Goal: Communication & Community: Answer question/provide support

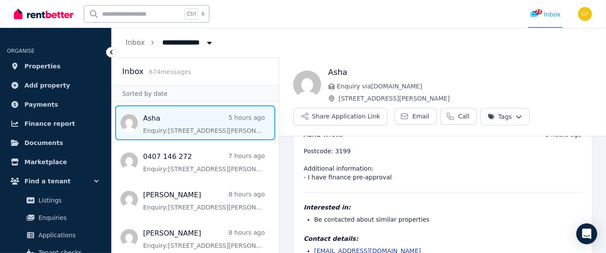
scroll to position [55, 0]
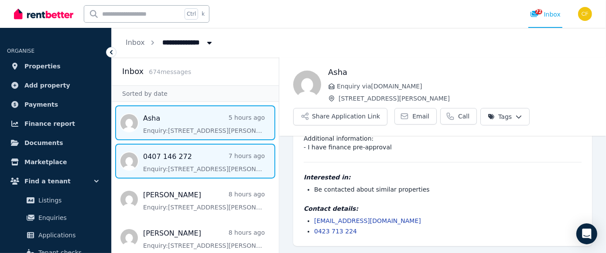
click at [188, 167] on span "Message list" at bounding box center [195, 161] width 167 height 35
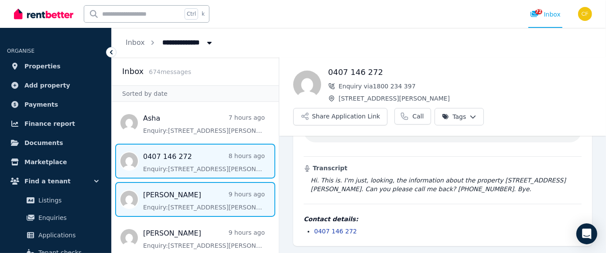
click at [182, 205] on span "Message list" at bounding box center [195, 199] width 167 height 35
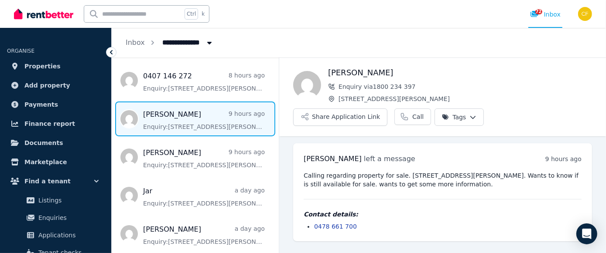
scroll to position [82, 0]
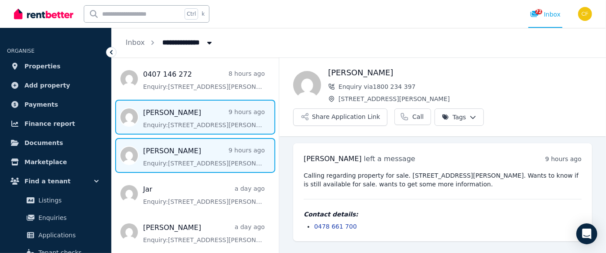
click at [159, 162] on span "Message list" at bounding box center [195, 155] width 167 height 35
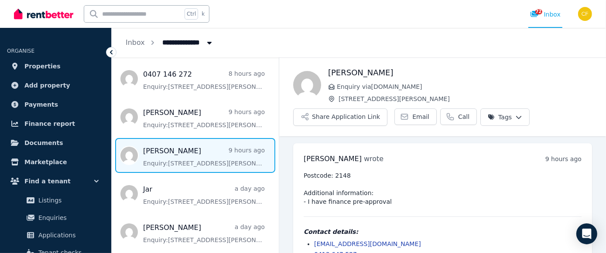
scroll to position [23, 0]
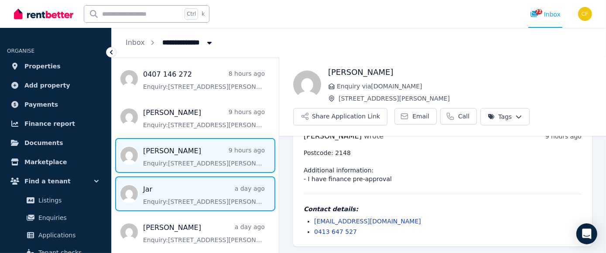
click at [157, 192] on span "Message list" at bounding box center [195, 194] width 167 height 35
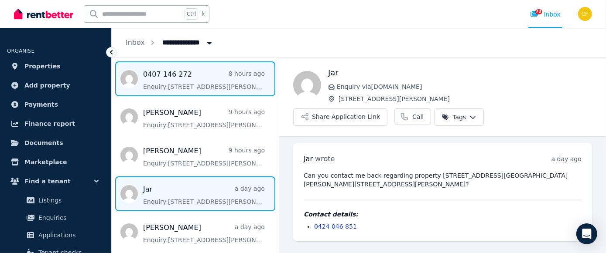
click at [150, 78] on span "Message list" at bounding box center [195, 78] width 167 height 35
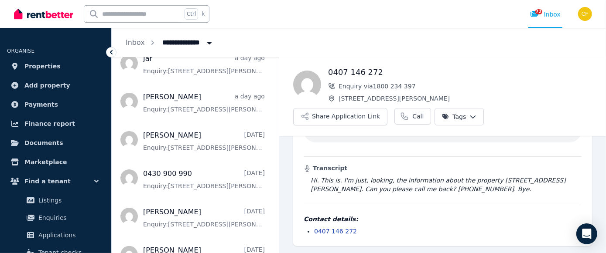
scroll to position [220, 0]
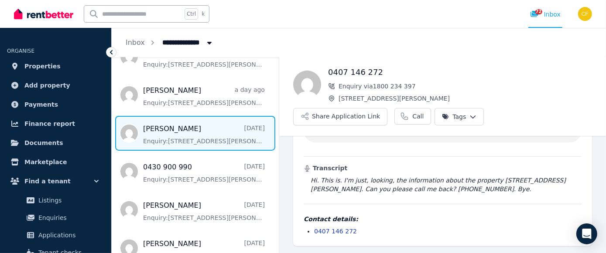
click at [153, 142] on span "Message list" at bounding box center [195, 133] width 167 height 35
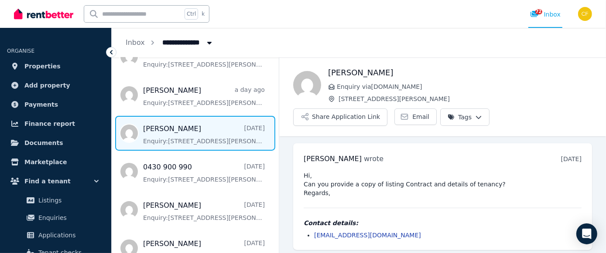
scroll to position [3, 0]
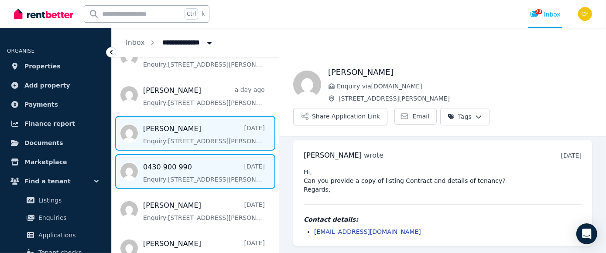
click at [151, 183] on span "Message list" at bounding box center [195, 171] width 167 height 35
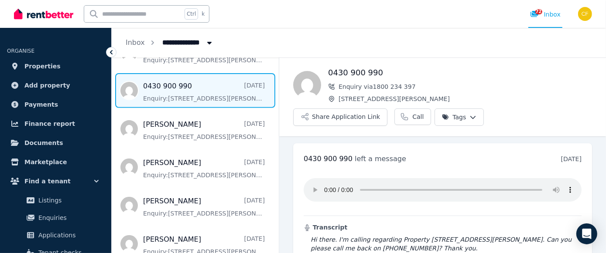
scroll to position [303, 0]
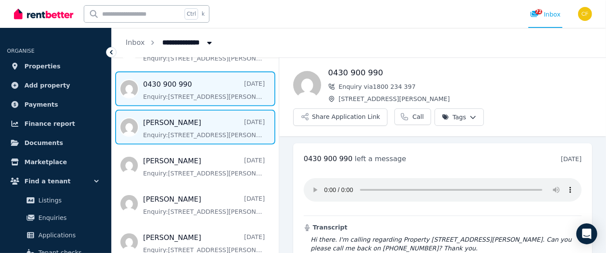
click at [153, 140] on span "Message list" at bounding box center [195, 127] width 167 height 35
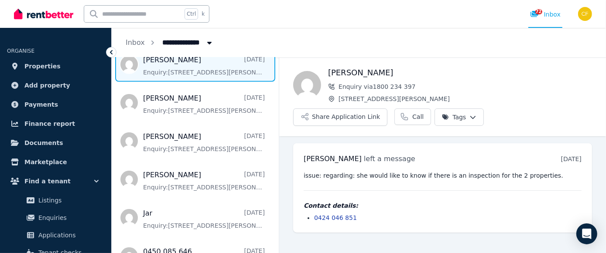
scroll to position [373, 0]
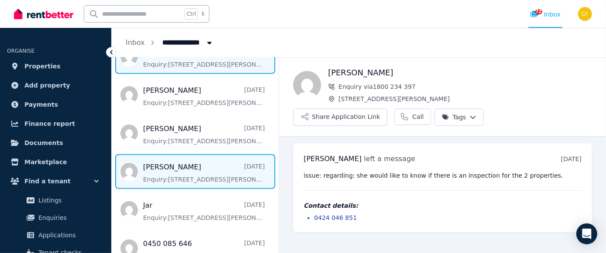
click at [146, 180] on span "Message list" at bounding box center [195, 171] width 167 height 35
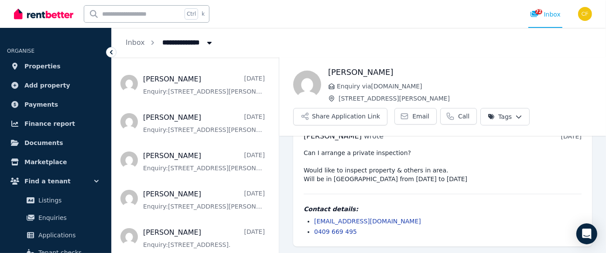
scroll to position [615, 0]
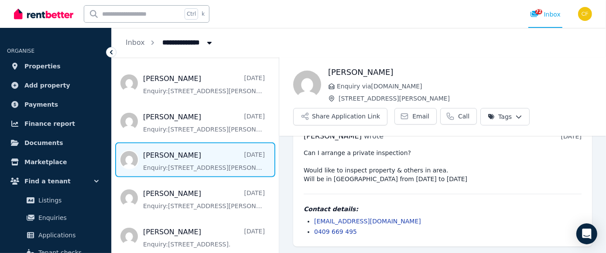
click at [150, 167] on span "Message list" at bounding box center [195, 160] width 167 height 35
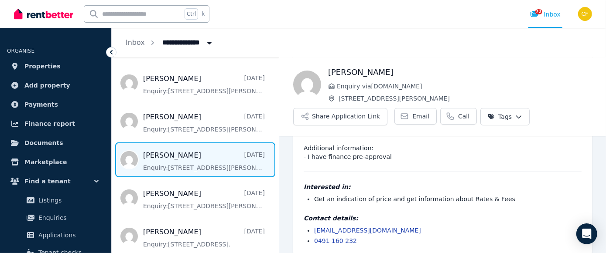
scroll to position [98, 0]
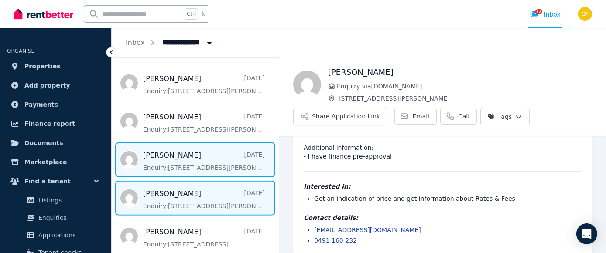
click at [189, 203] on span "Message list" at bounding box center [195, 198] width 167 height 35
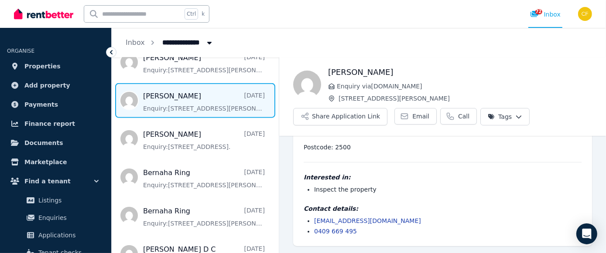
scroll to position [721, 0]
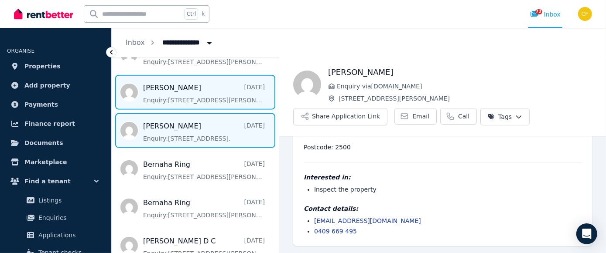
click at [173, 130] on span "Message list" at bounding box center [195, 130] width 167 height 35
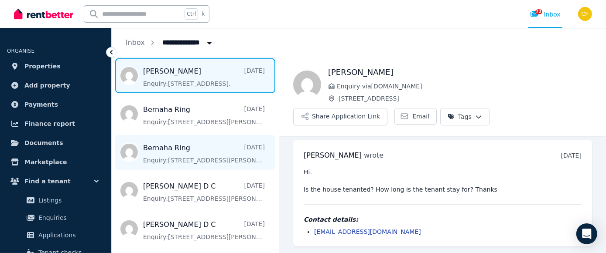
scroll to position [777, 0]
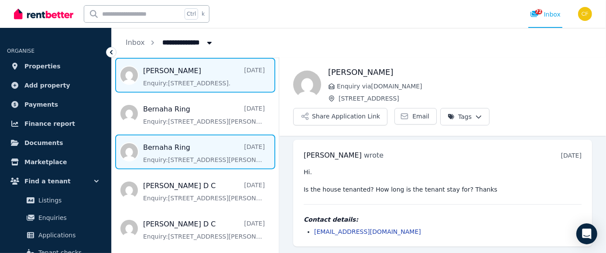
click at [158, 155] on span "Message list" at bounding box center [195, 152] width 167 height 35
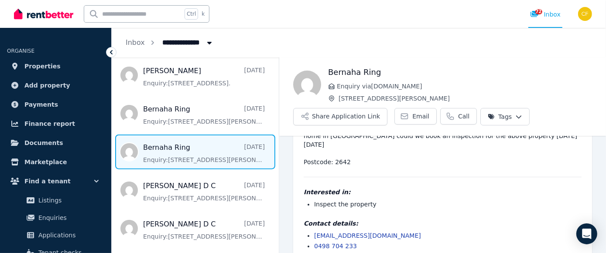
scroll to position [55, 0]
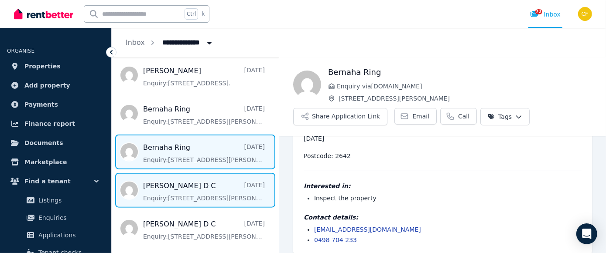
click at [177, 192] on span "Message list" at bounding box center [195, 190] width 167 height 35
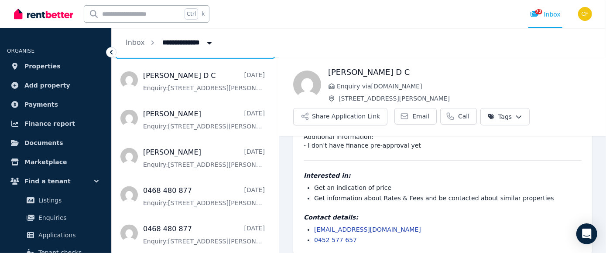
scroll to position [928, 0]
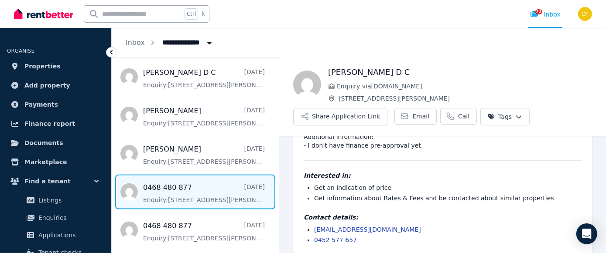
click at [173, 195] on span "Message list" at bounding box center [195, 192] width 167 height 35
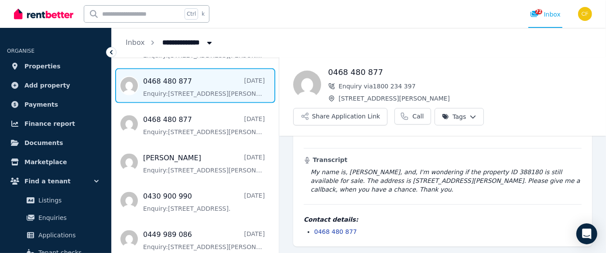
scroll to position [1042, 0]
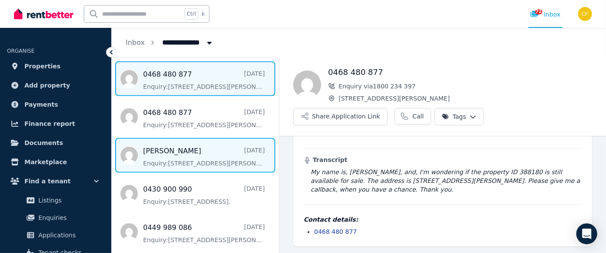
click at [169, 161] on span "Message list" at bounding box center [195, 155] width 167 height 35
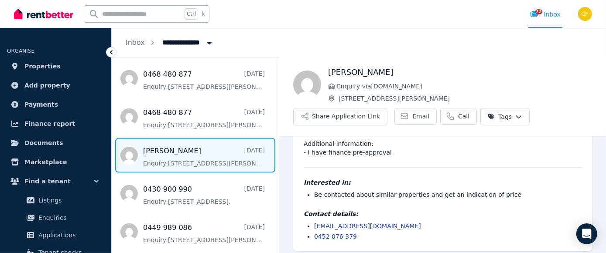
scroll to position [98, 0]
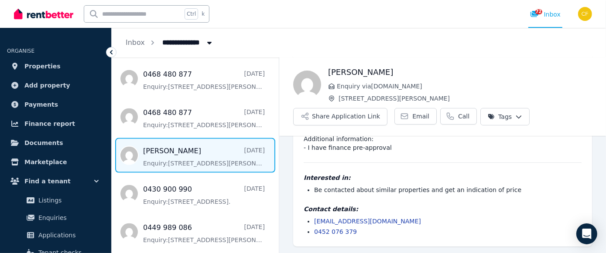
click at [143, 174] on ul "Asha 7 hours ago Enquiry: [STREET_ADDRESS][PERSON_NAME] . 0407 146 272 8 hours …" at bounding box center [195, 31] width 167 height 1935
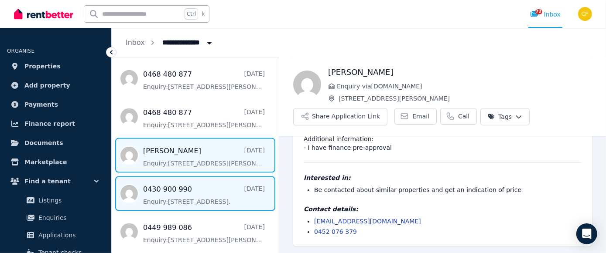
click at [154, 188] on span "Message list" at bounding box center [195, 194] width 167 height 35
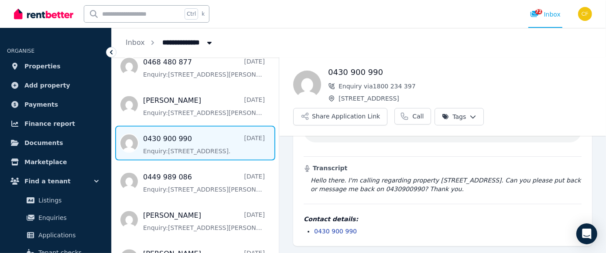
scroll to position [1105, 0]
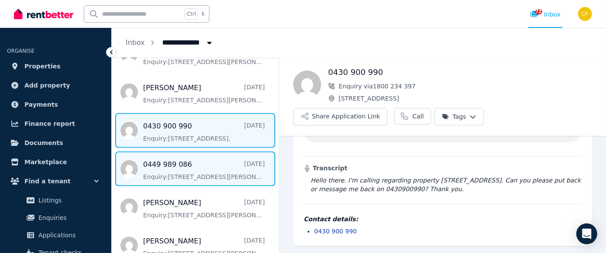
click at [148, 177] on span "Message list" at bounding box center [195, 169] width 167 height 35
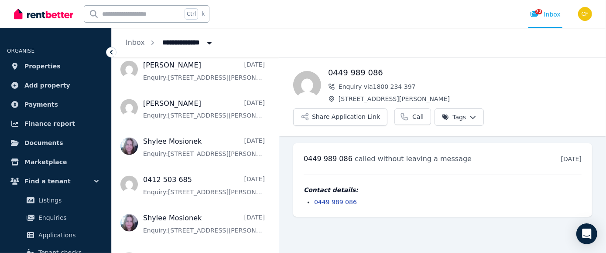
scroll to position [1282, 0]
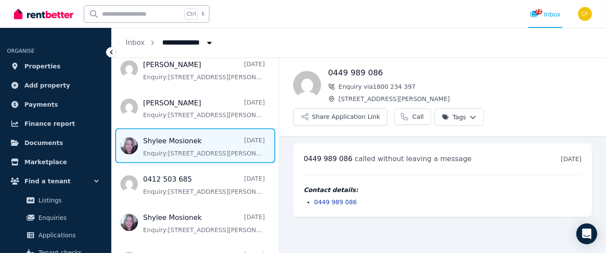
click at [153, 147] on span "Message list" at bounding box center [195, 146] width 167 height 35
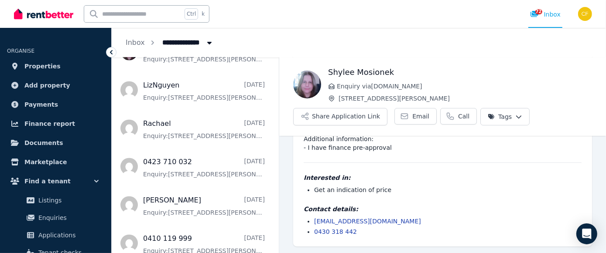
scroll to position [1456, 0]
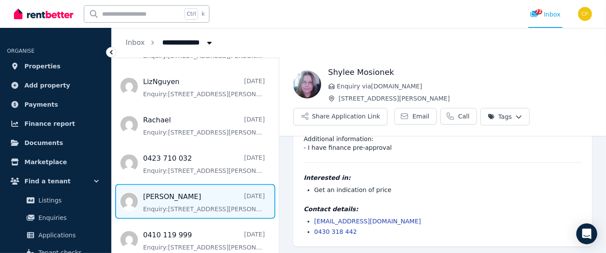
click at [147, 203] on span "Message list" at bounding box center [195, 201] width 167 height 35
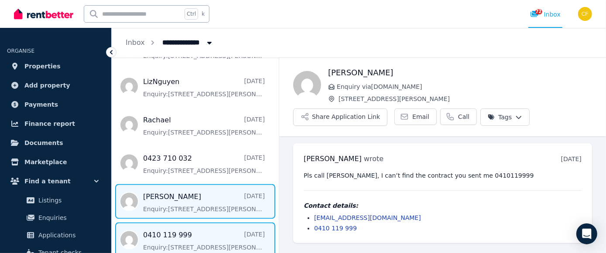
click at [171, 239] on span "Message list" at bounding box center [195, 239] width 167 height 35
